Goal: Task Accomplishment & Management: Complete application form

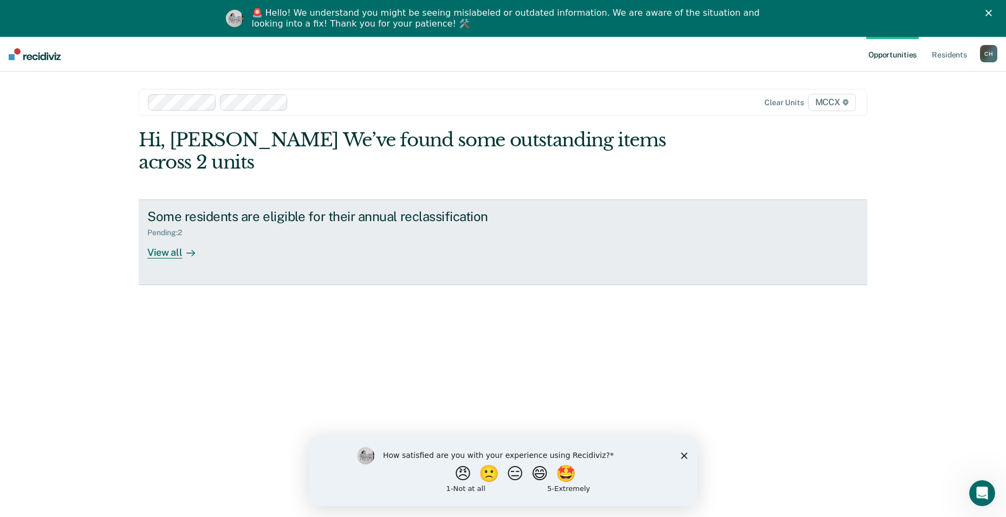
click at [166, 237] on div "View all" at bounding box center [177, 247] width 61 height 21
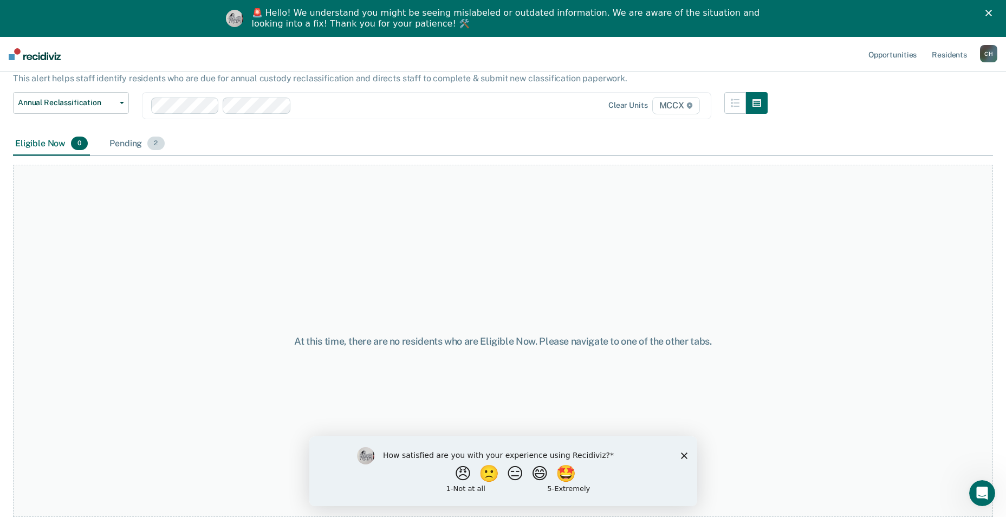
click at [128, 138] on div "Pending 2" at bounding box center [136, 144] width 59 height 24
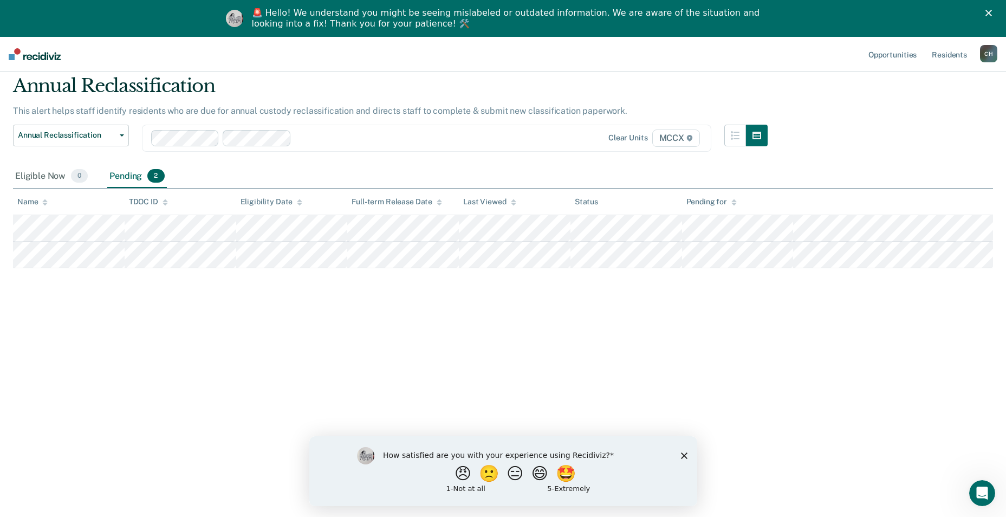
scroll to position [37, 0]
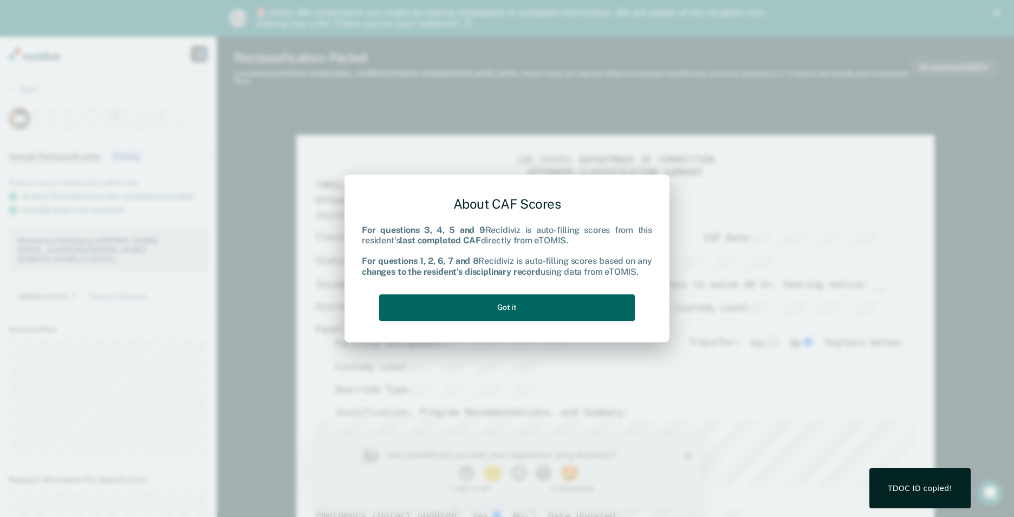
click at [560, 305] on button "Got it" at bounding box center [507, 307] width 256 height 27
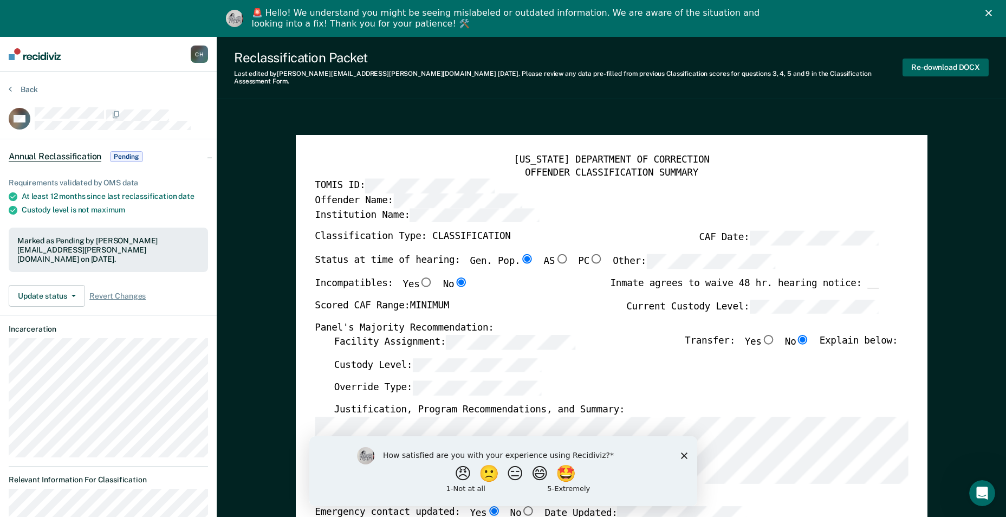
click at [955, 62] on button "Re-download DOCX" at bounding box center [946, 68] width 86 height 18
type textarea "x"
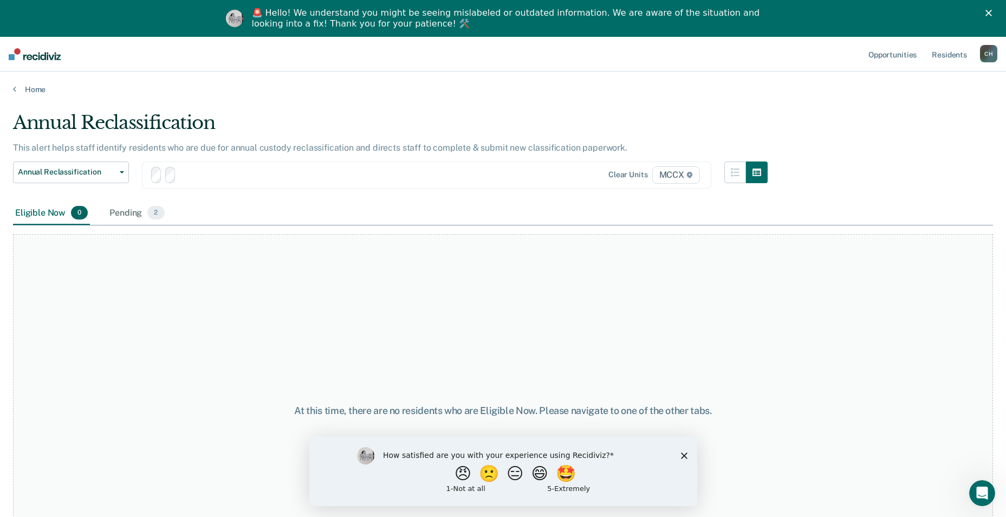
scroll to position [37, 0]
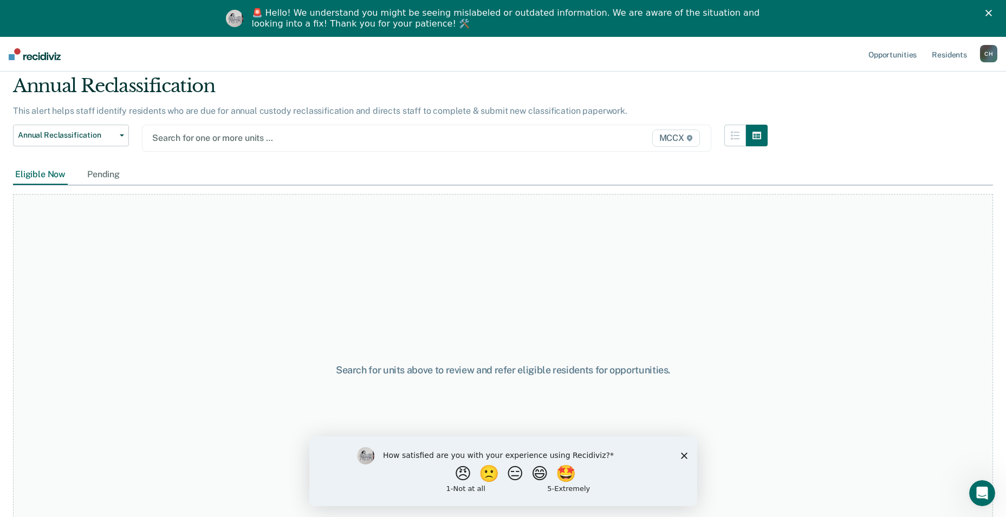
click at [206, 137] on div at bounding box center [344, 138] width 384 height 12
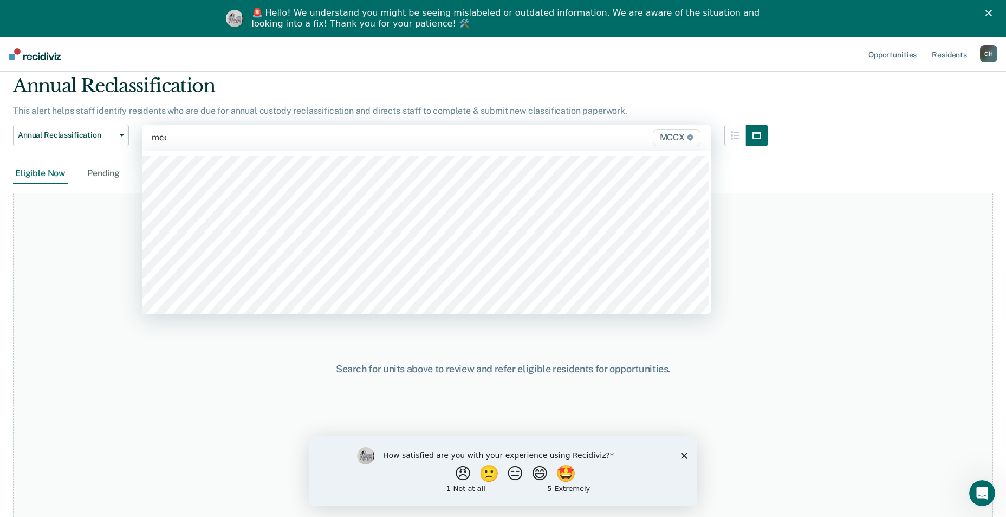
type input "mccx"
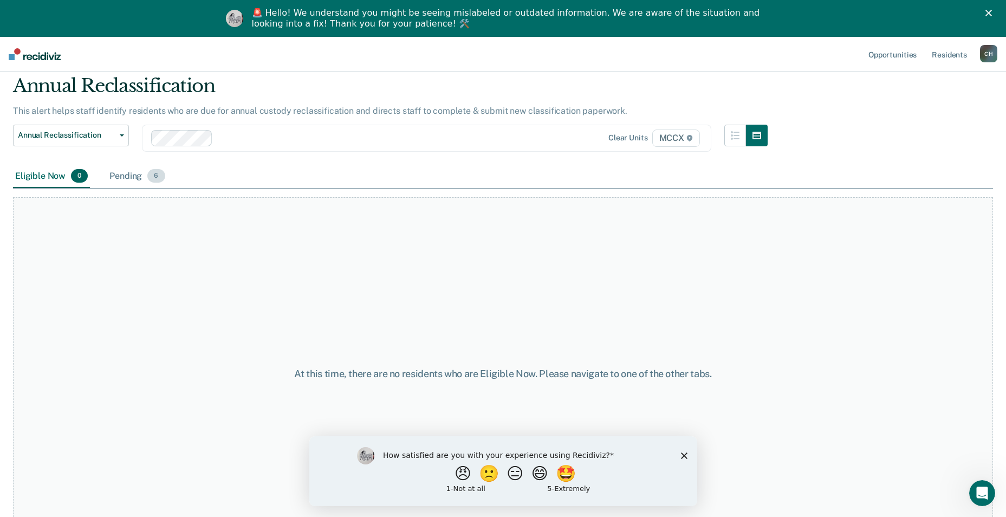
click at [134, 176] on div "Pending 6" at bounding box center [137, 177] width 60 height 24
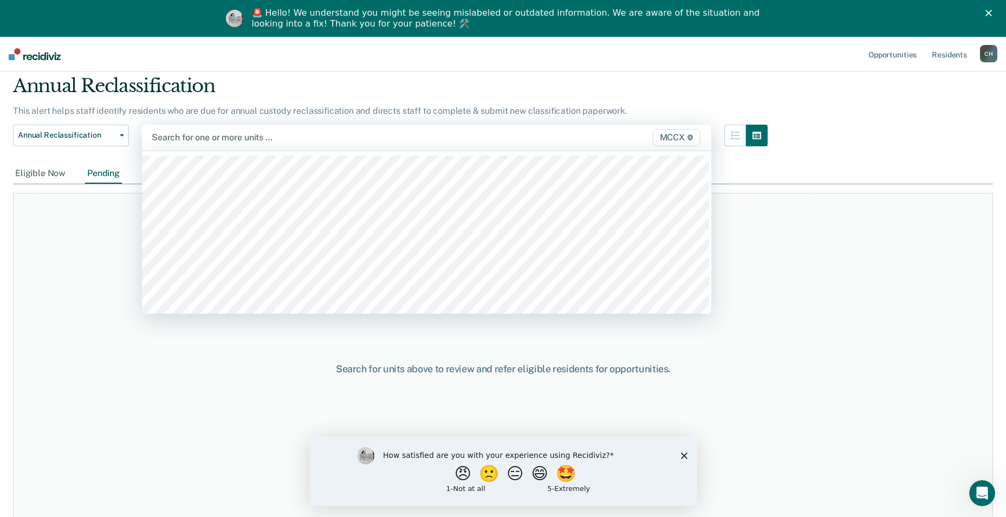
click at [204, 135] on div at bounding box center [344, 137] width 384 height 12
type input "mccx"
click at [202, 138] on div at bounding box center [344, 137] width 384 height 12
type input "mccx"
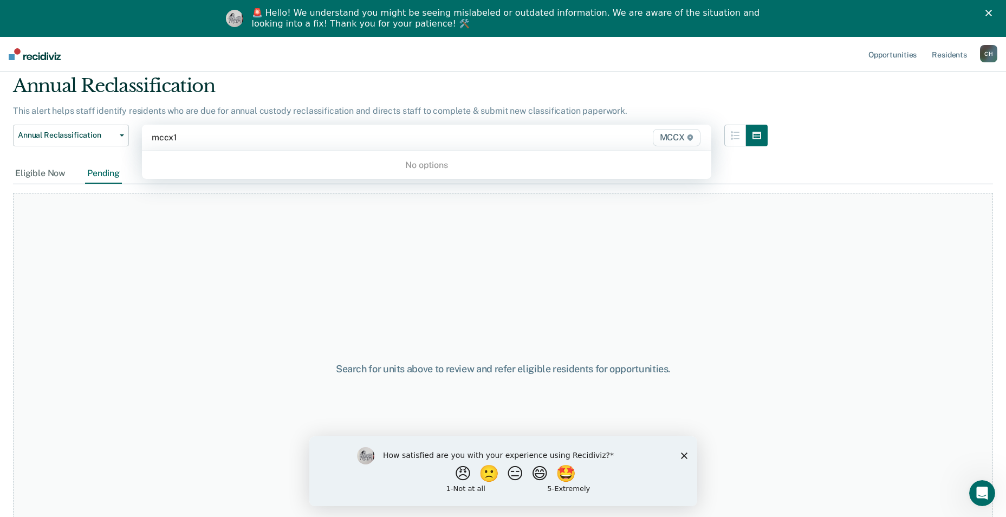
type input "mccx"
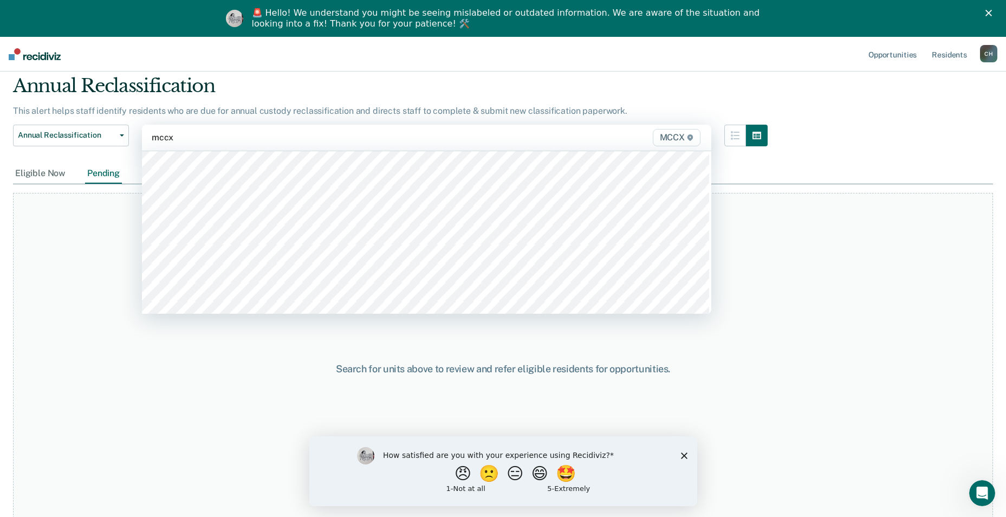
scroll to position [108, 0]
type input "mccx"
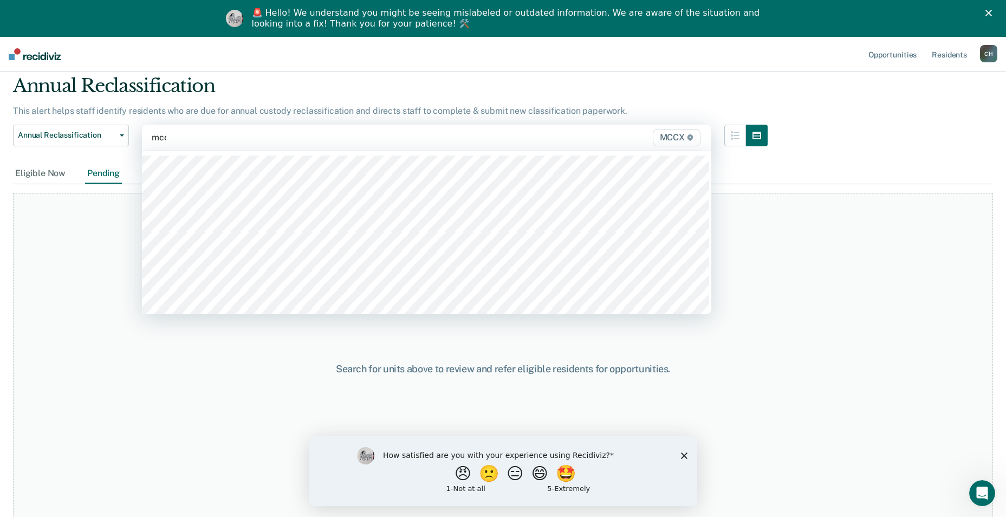
type input "mccx"
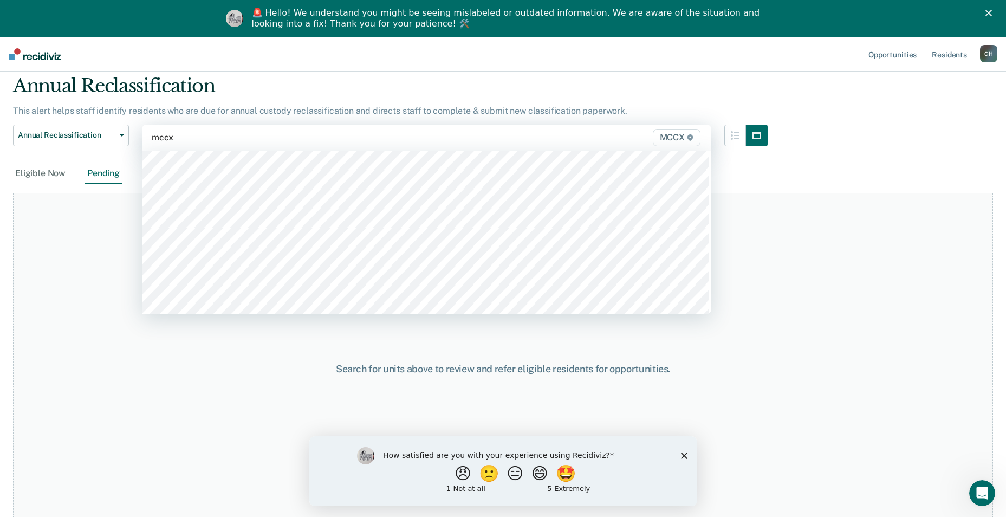
scroll to position [217, 0]
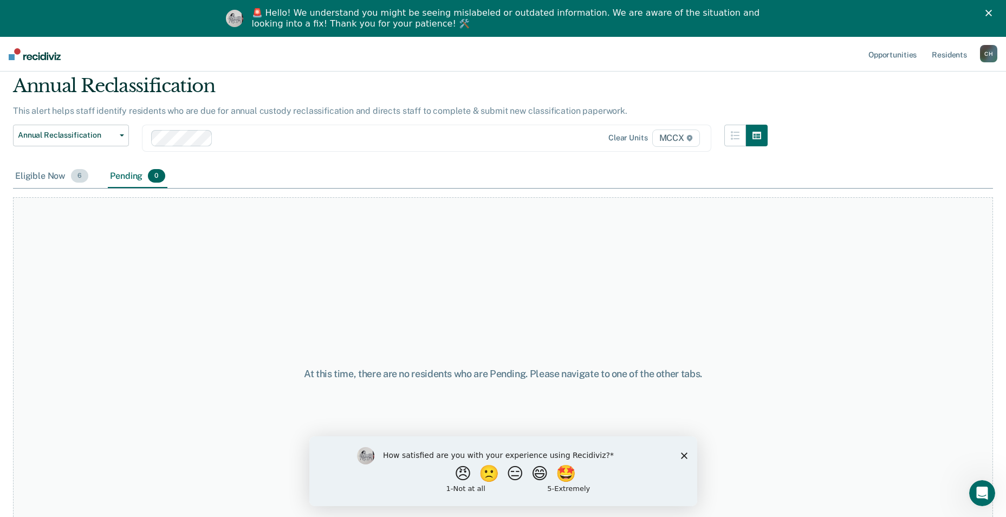
click at [43, 179] on div "Eligible Now 6" at bounding box center [51, 177] width 77 height 24
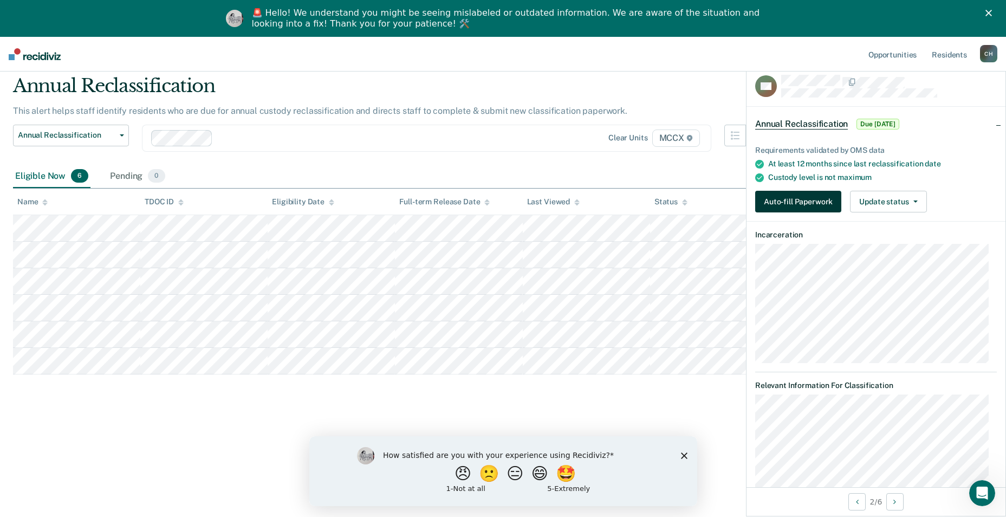
click at [790, 200] on button "Auto-fill Paperwork" at bounding box center [798, 202] width 86 height 22
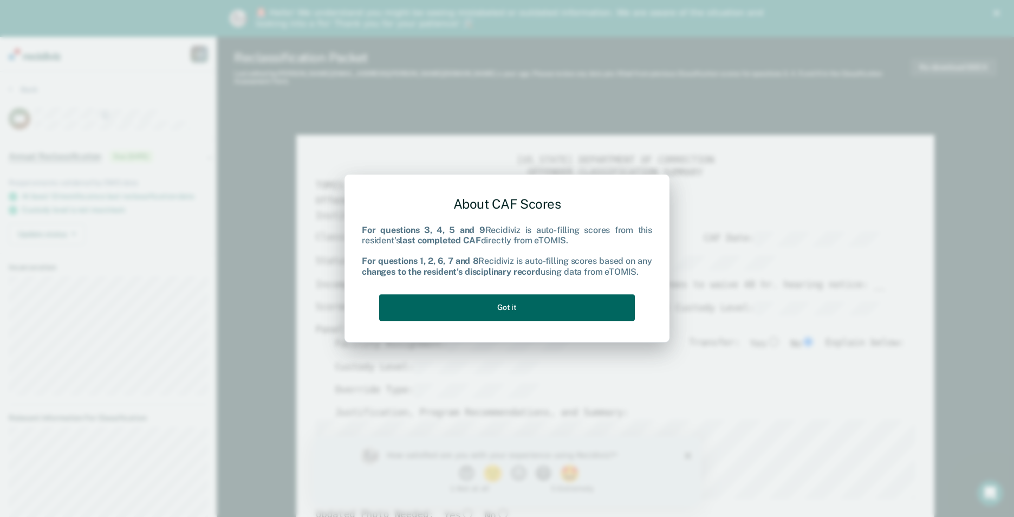
click at [553, 302] on button "Got it" at bounding box center [507, 307] width 256 height 27
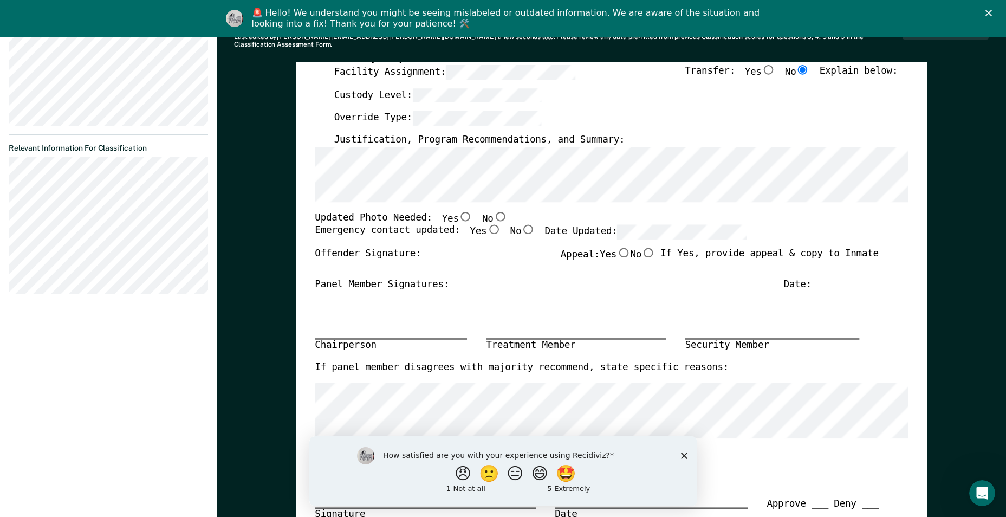
scroll to position [271, 0]
click at [7, 293] on section "Back HN Annual Reclassification Due [DATE] Requirements validated by OMS data A…" at bounding box center [108, 58] width 217 height 514
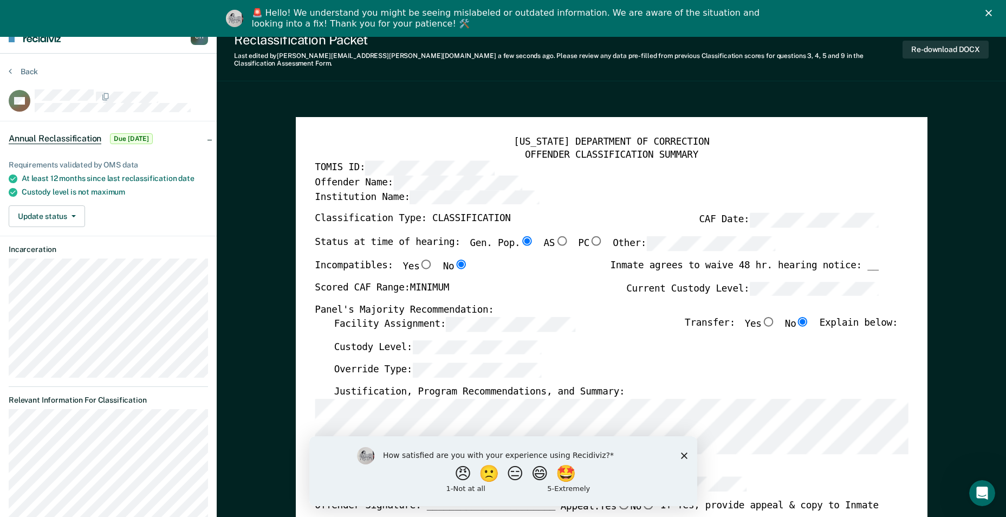
scroll to position [0, 0]
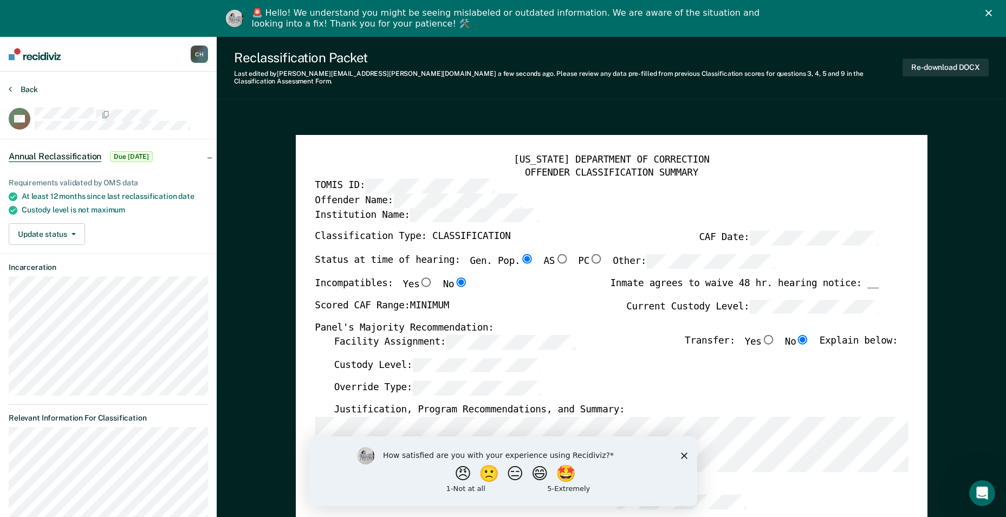
click at [24, 91] on button "Back" at bounding box center [23, 90] width 29 height 10
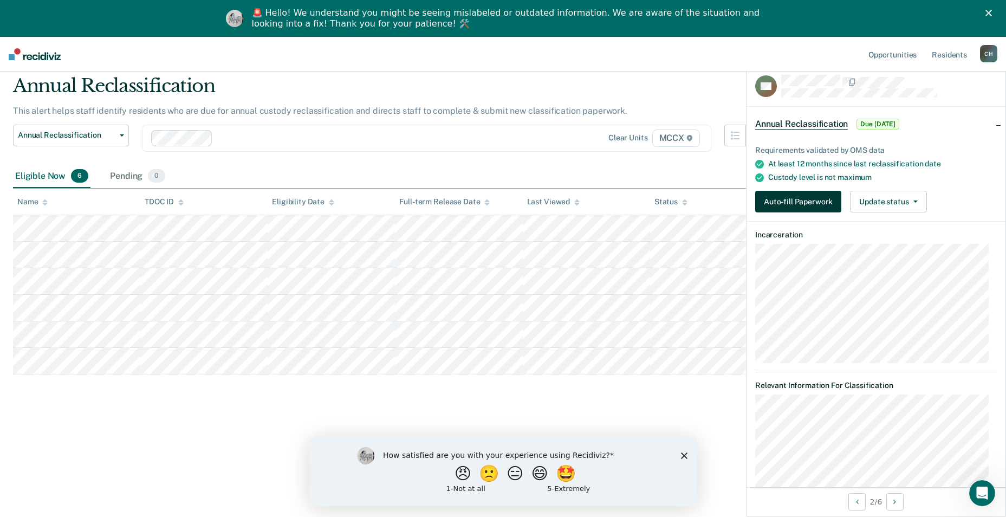
click at [768, 196] on button "Auto-fill Paperwork" at bounding box center [798, 202] width 86 height 22
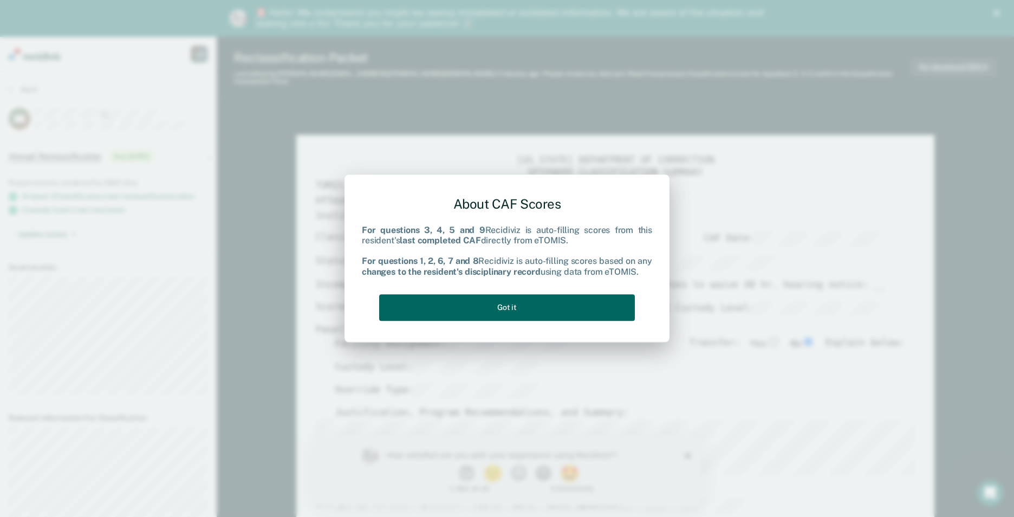
click at [508, 300] on button "Got it" at bounding box center [507, 307] width 256 height 27
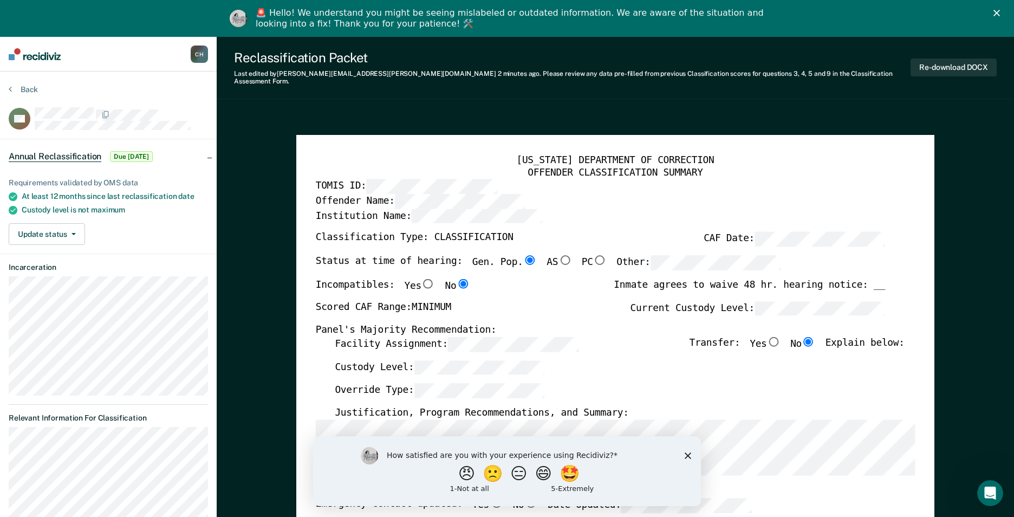
type textarea "x"
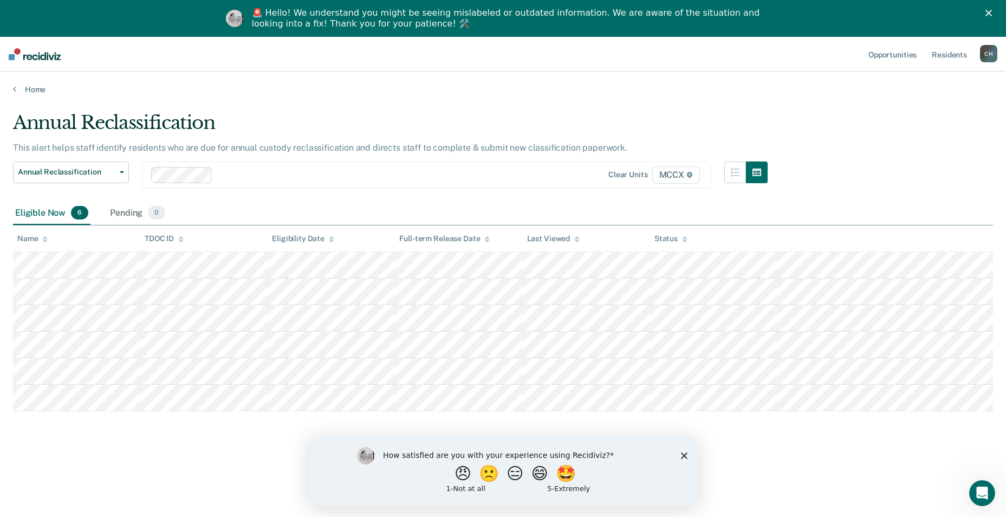
scroll to position [37, 0]
